Goal: Navigation & Orientation: Find specific page/section

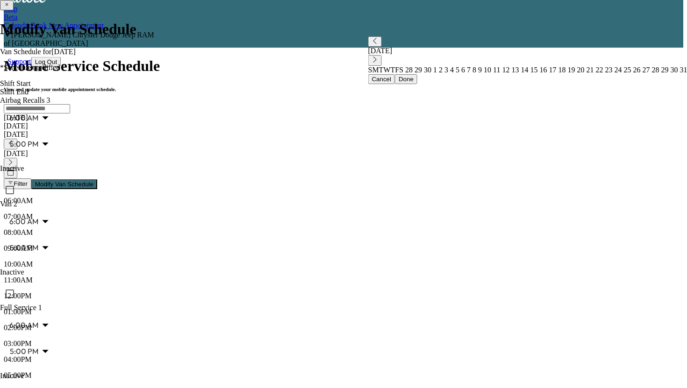
scroll to position [17, 0]
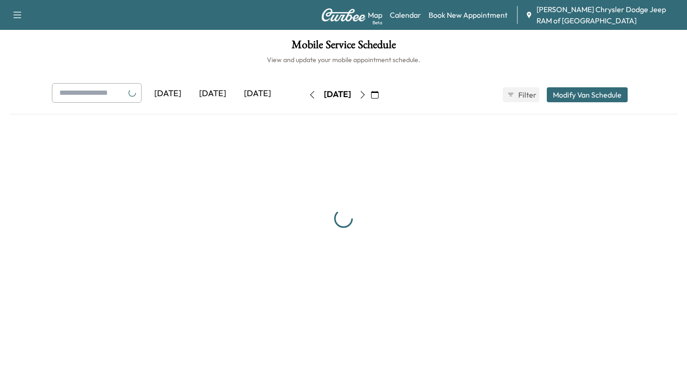
click at [214, 93] on div "[DATE]" at bounding box center [212, 94] width 45 height 22
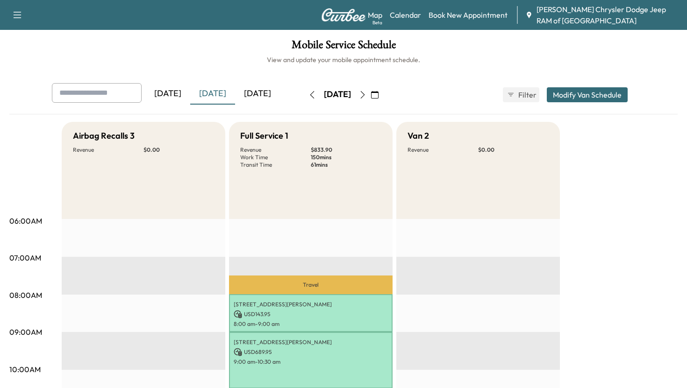
click at [262, 96] on div "[DATE]" at bounding box center [257, 94] width 45 height 22
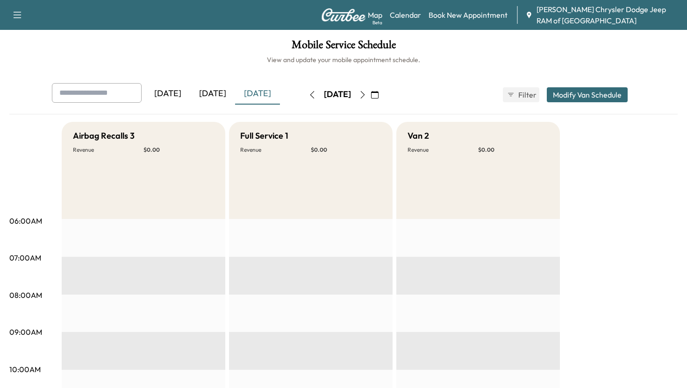
click at [180, 89] on div "[DATE]" at bounding box center [167, 94] width 45 height 22
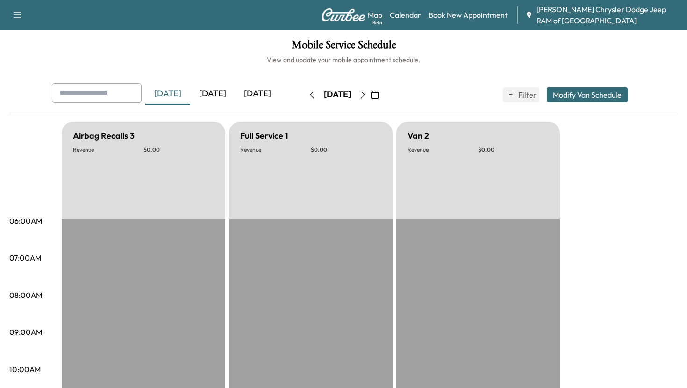
click at [220, 99] on div "[DATE]" at bounding box center [212, 94] width 45 height 22
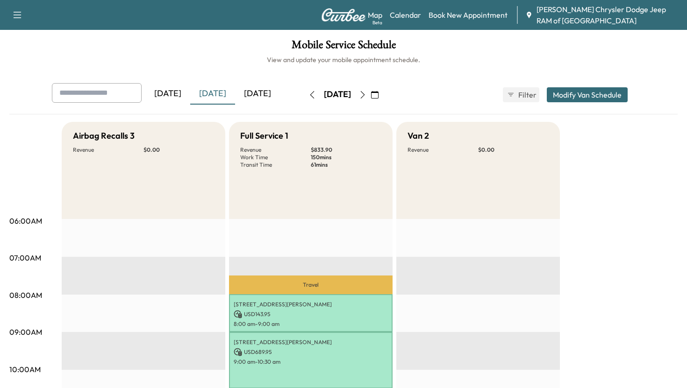
click at [260, 96] on div "[DATE]" at bounding box center [257, 94] width 45 height 22
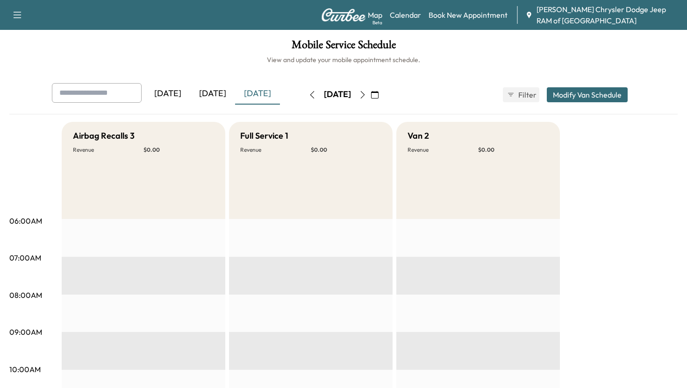
click at [383, 100] on button "button" at bounding box center [375, 94] width 16 height 15
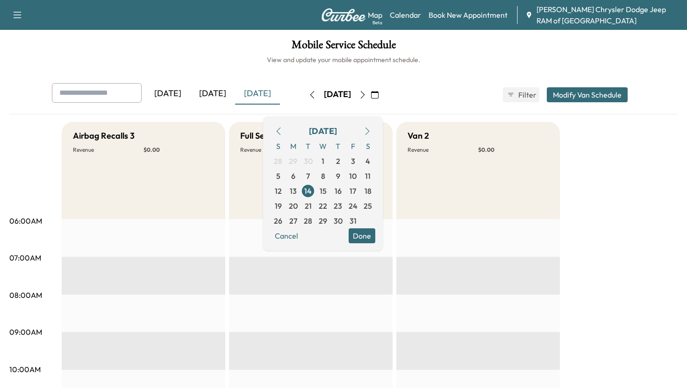
click at [383, 100] on button "button" at bounding box center [375, 94] width 16 height 15
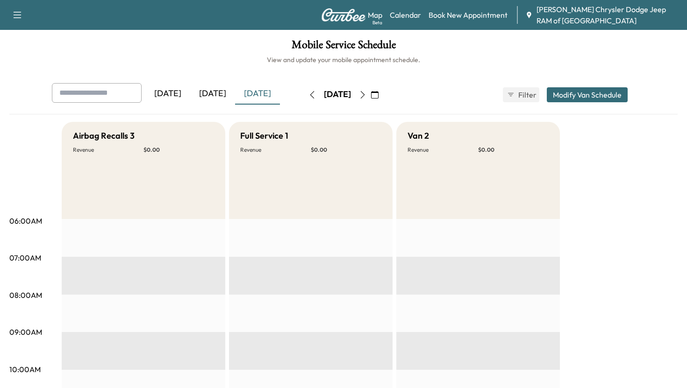
click at [383, 100] on button "button" at bounding box center [375, 94] width 16 height 15
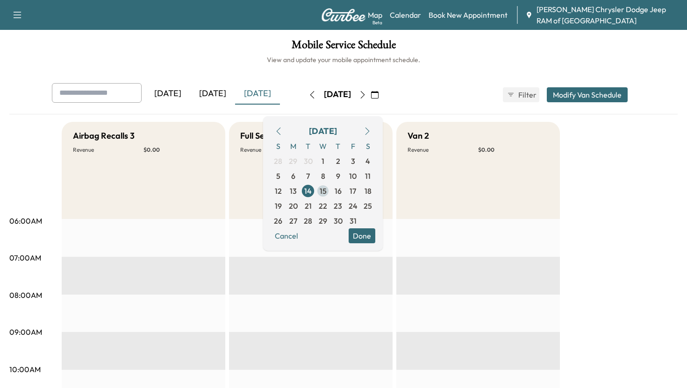
click at [327, 187] on span "15" at bounding box center [323, 191] width 7 height 11
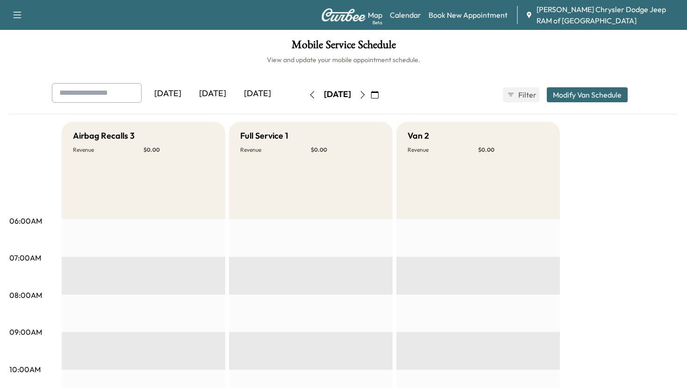
click at [224, 95] on div "[DATE]" at bounding box center [212, 94] width 45 height 22
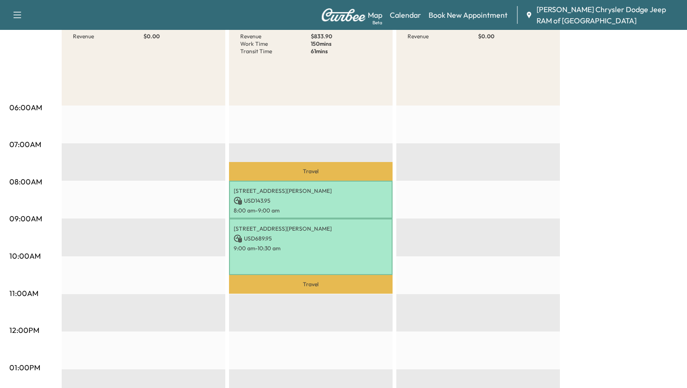
scroll to position [116, 0]
